Goal: Transaction & Acquisition: Purchase product/service

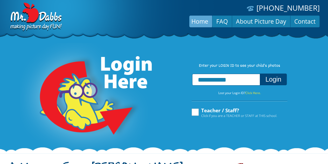
type input "**********"
click at [197, 111] on label "Teacher / Staff? Click if you are a TEACHER or STAFF at THIS school." at bounding box center [234, 113] width 86 height 10
click at [277, 80] on button "Login" at bounding box center [273, 79] width 27 height 12
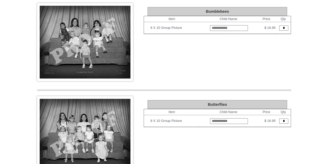
scroll to position [52, 0]
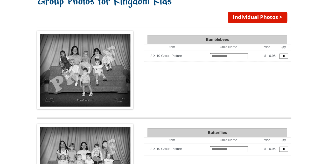
click at [91, 59] on img at bounding box center [85, 70] width 96 height 78
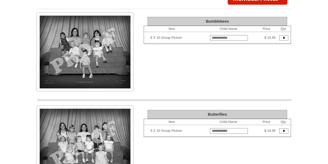
scroll to position [0, 0]
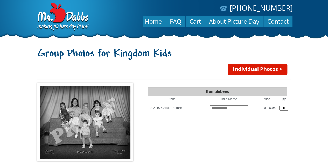
click at [226, 107] on input "text" at bounding box center [229, 108] width 38 height 6
type input "*******"
click at [286, 107] on input "*" at bounding box center [283, 107] width 9 height 5
type input "*"
click at [266, 67] on link "Individual Photos >" at bounding box center [258, 69] width 60 height 11
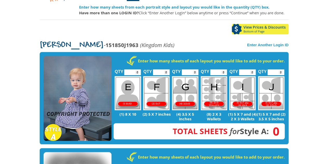
scroll to position [78, 0]
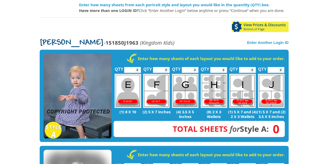
click at [194, 67] on input "*" at bounding box center [190, 70] width 17 height 6
type input "*"
click at [195, 67] on input "*" at bounding box center [190, 70] width 17 height 6
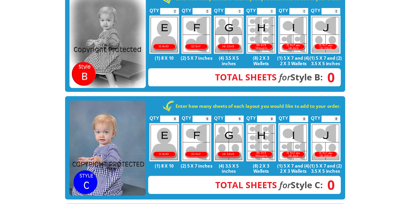
scroll to position [233, 0]
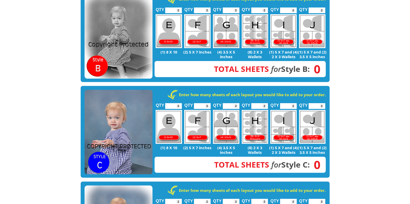
drag, startPoint x: 303, startPoint y: 0, endPoint x: 31, endPoint y: 80, distance: 284.1
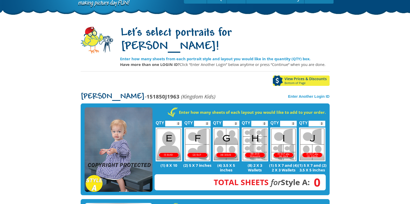
scroll to position [32, 0]
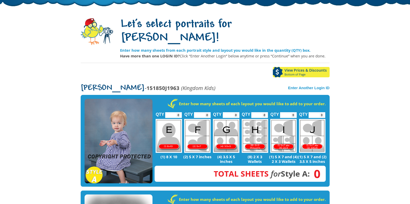
type input "*"
click at [322, 112] on input "*" at bounding box center [316, 115] width 17 height 6
click at [293, 112] on input "*" at bounding box center [288, 115] width 17 height 6
type input "*"
click at [292, 112] on input "*" at bounding box center [288, 115] width 17 height 6
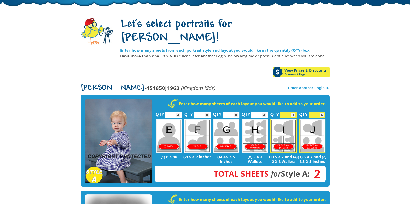
type input "*"
click at [206, 112] on input "*" at bounding box center [202, 115] width 17 height 6
click at [235, 112] on input "*" at bounding box center [231, 115] width 17 height 6
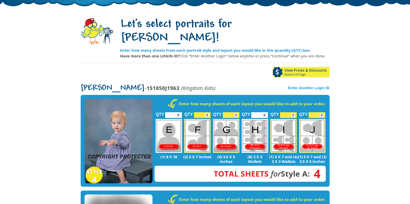
type input "*"
click at [235, 112] on input "*" at bounding box center [231, 115] width 17 height 6
type input "*"
click at [208, 112] on input "*" at bounding box center [202, 115] width 17 height 6
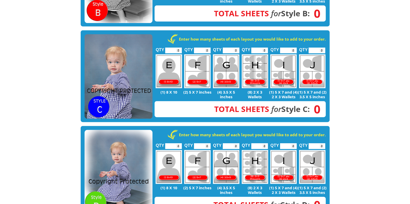
scroll to position [389, 0]
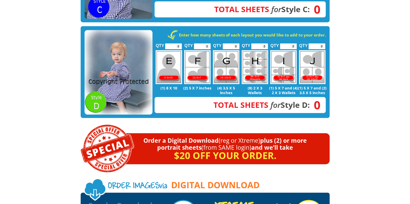
type input "*"
click at [322, 44] on input "*" at bounding box center [316, 47] width 17 height 6
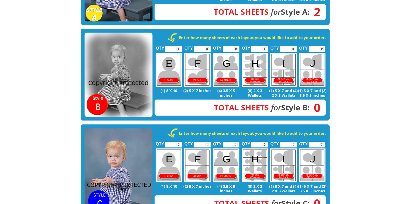
scroll to position [65, 0]
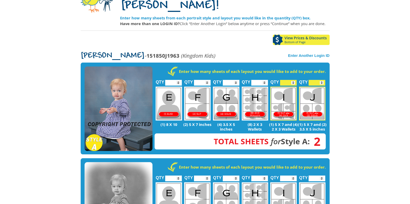
type input "*"
click at [322, 80] on input "*" at bounding box center [316, 83] width 17 height 6
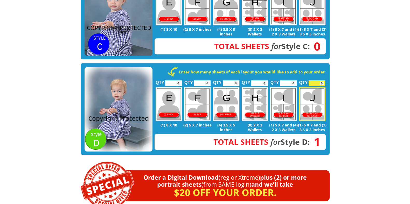
scroll to position [389, 0]
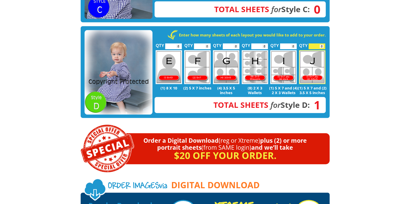
type input "*"
click at [321, 44] on input "*" at bounding box center [316, 47] width 17 height 6
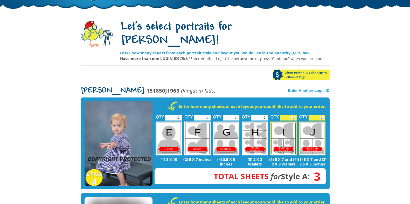
scroll to position [0, 0]
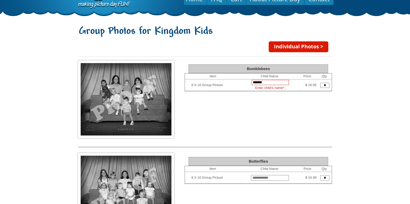
scroll to position [32, 0]
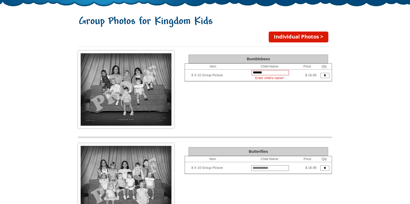
click at [291, 38] on link "Individual Photos >" at bounding box center [298, 37] width 60 height 11
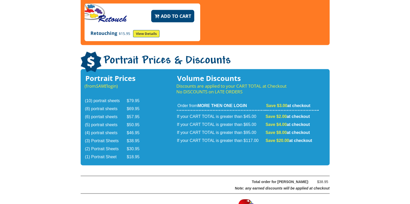
scroll to position [842, 0]
